Goal: Find specific page/section: Find specific page/section

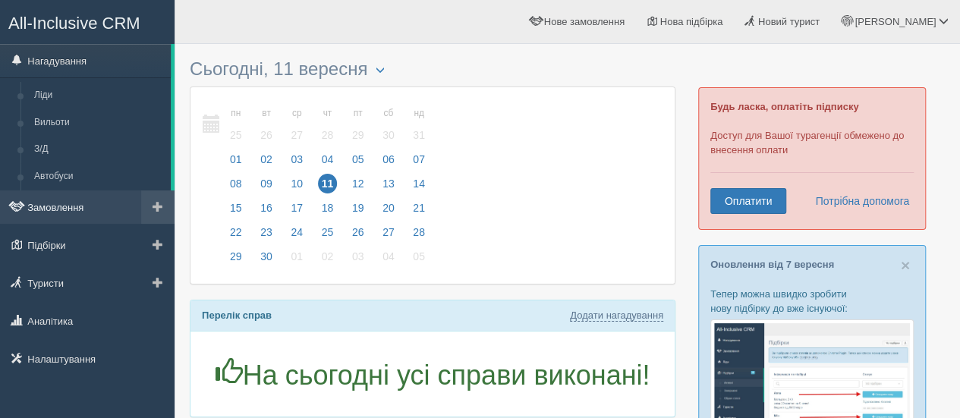
click at [80, 201] on link "Замовлення" at bounding box center [87, 206] width 175 height 33
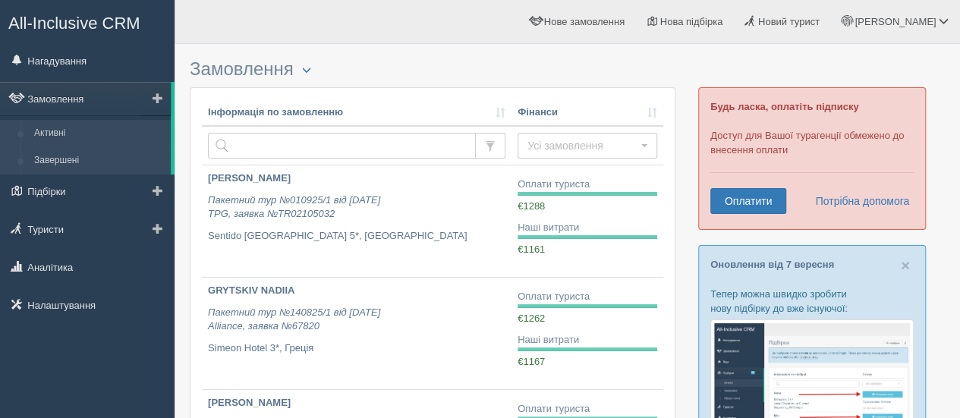
click at [77, 160] on link "Завершені" at bounding box center [98, 160] width 143 height 27
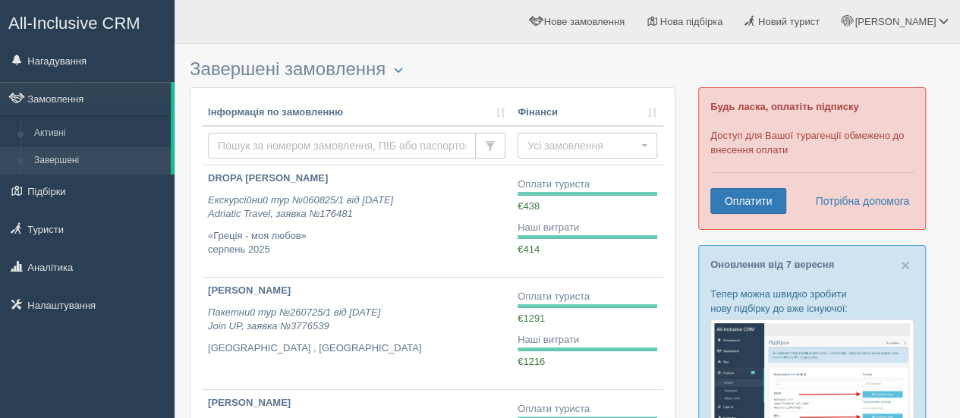
drag, startPoint x: 0, startPoint y: 0, endPoint x: 266, endPoint y: 141, distance: 300.7
click at [266, 141] on input "text" at bounding box center [342, 146] width 268 height 26
type input "nadiia"
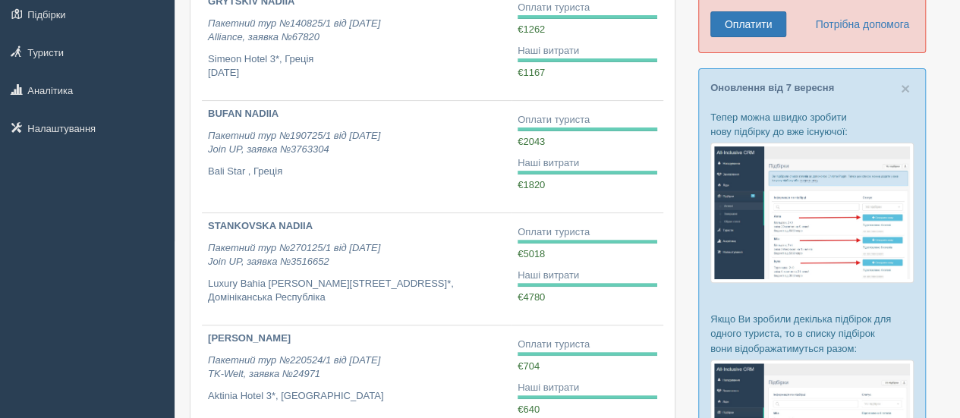
scroll to position [179, 0]
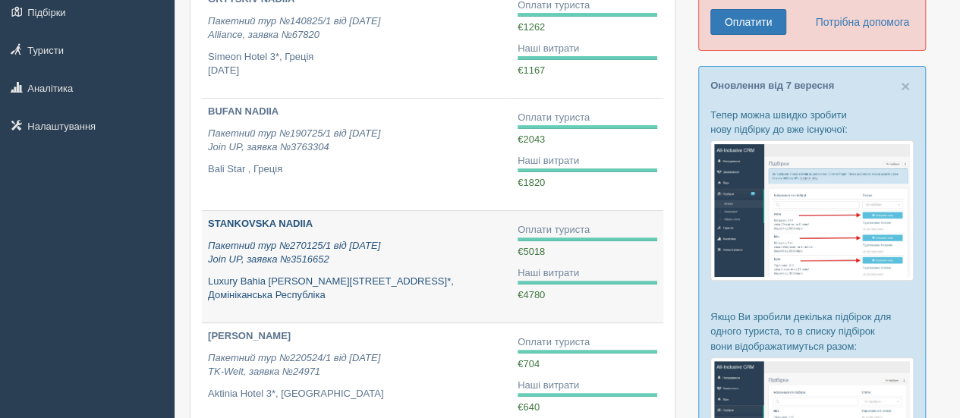
click at [302, 218] on b "STANKOVSKA NADIIA" at bounding box center [260, 223] width 105 height 11
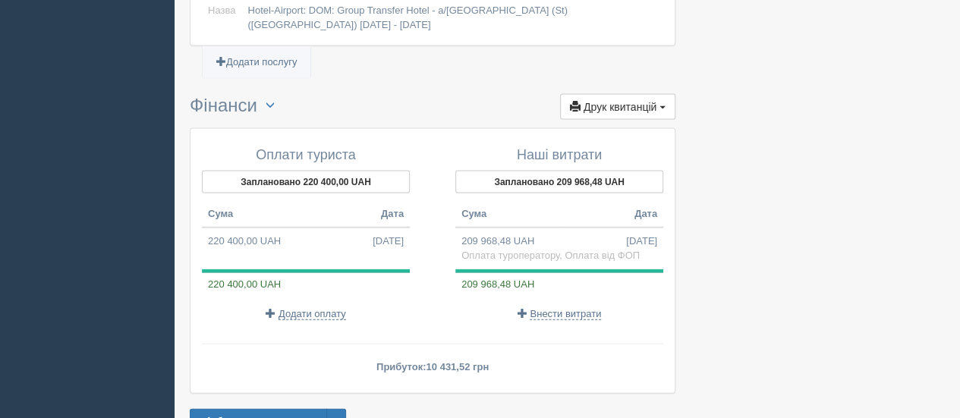
scroll to position [1646, 0]
